Goal: Find specific page/section: Find specific page/section

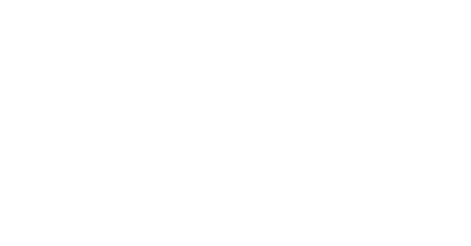
select select "Song"
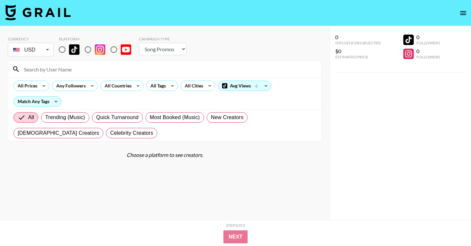
click at [93, 70] on input at bounding box center [168, 69] width 297 height 10
paste input "nadya.yeremin"
type input "nadya.yeremin"
click at [91, 47] on input "radio" at bounding box center [88, 50] width 14 height 14
radio input "true"
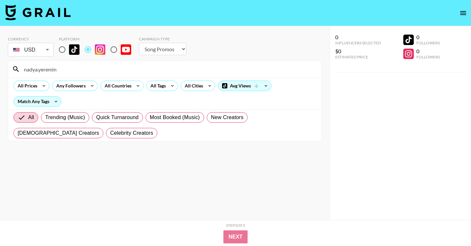
click at [63, 49] on input "radio" at bounding box center [62, 50] width 14 height 14
radio input "true"
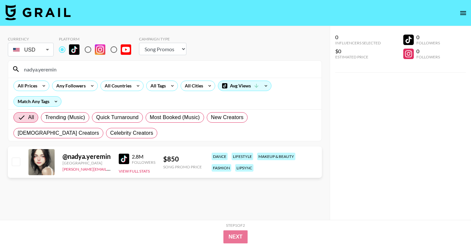
click at [165, 68] on input "nadya.yeremin" at bounding box center [168, 69] width 297 height 10
paste input "valentinaasophiee"
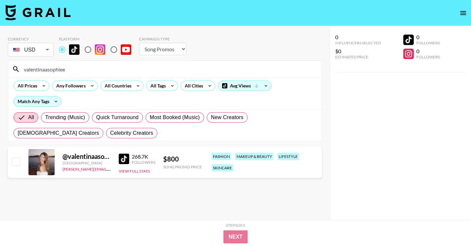
click at [93, 71] on input "valentinaasophiee" at bounding box center [168, 69] width 297 height 10
paste input "urbaewinni"
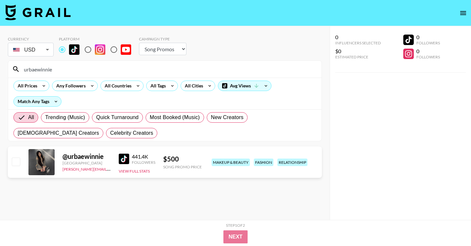
type input "urbaewinnie"
